Goal: Transaction & Acquisition: Download file/media

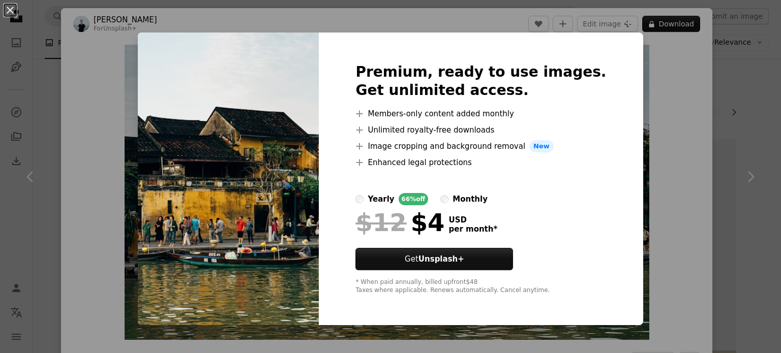
scroll to position [343, 0]
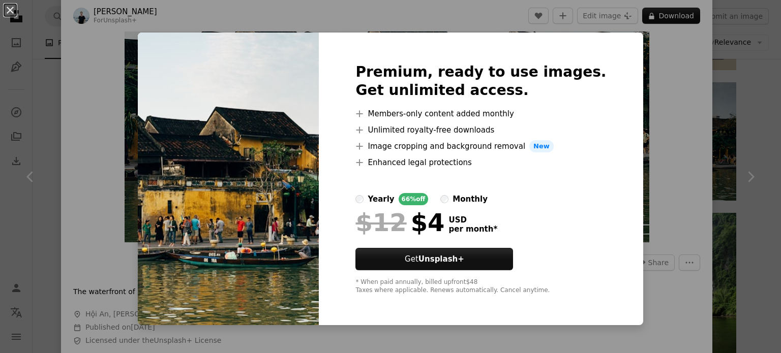
click at [679, 75] on div "An X shape Premium, ready to use images. Get unlimited access. A plus sign Memb…" at bounding box center [390, 176] width 781 height 353
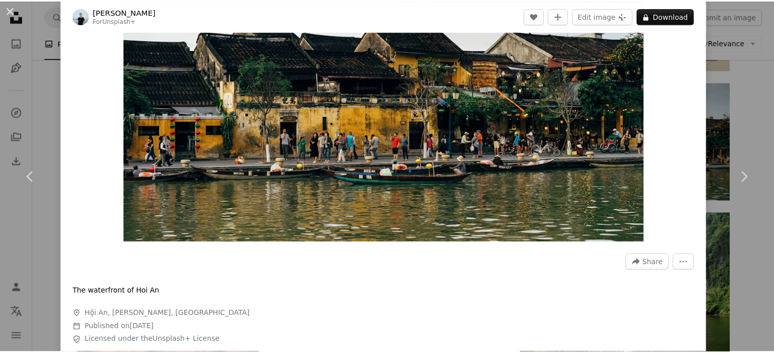
scroll to position [463, 0]
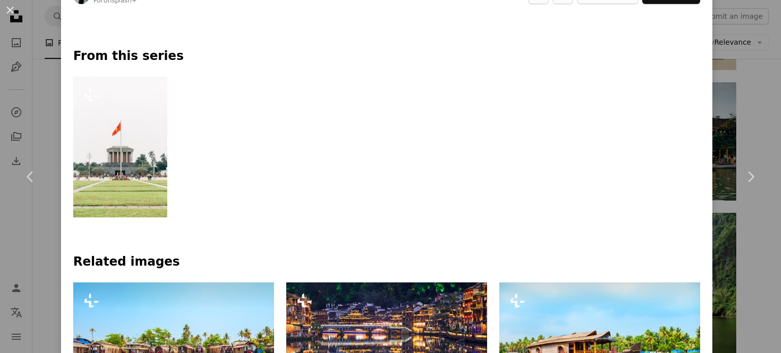
click at [712, 77] on div "An X shape Chevron left Chevron right [PERSON_NAME] For Unsplash+ A heart A plu…" at bounding box center [390, 176] width 781 height 353
